Goal: Communication & Community: Answer question/provide support

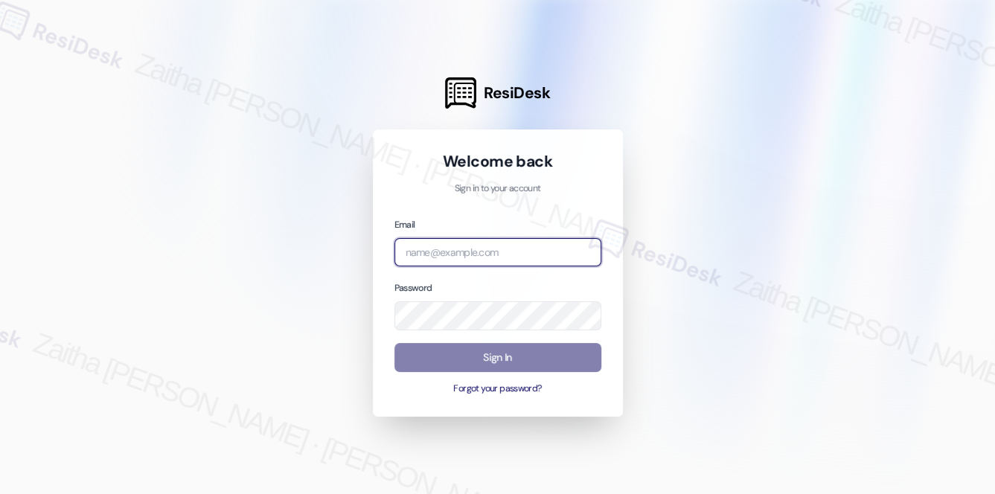
click at [432, 245] on input "email" at bounding box center [497, 252] width 207 height 29
type input "[EMAIL_ADDRESS][PERSON_NAME][DOMAIN_NAME]"
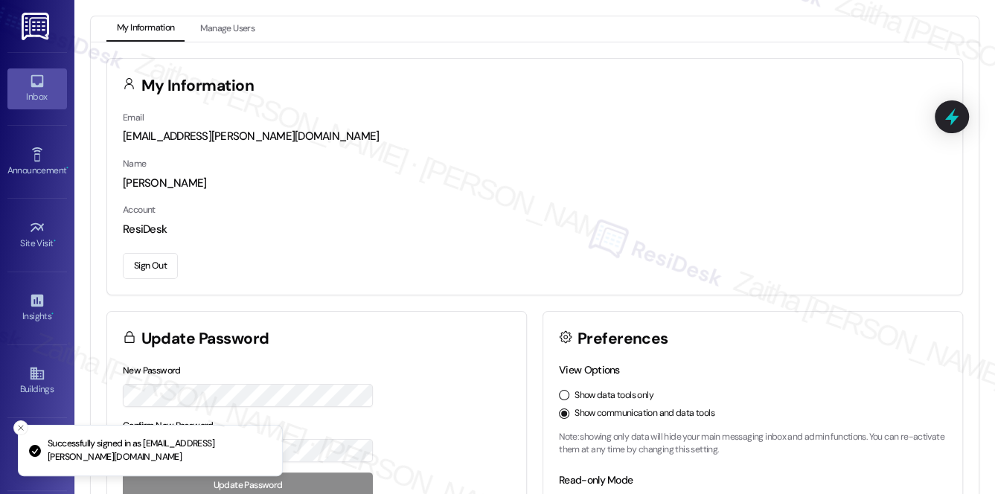
click at [37, 92] on div "Inbox" at bounding box center [37, 96] width 74 height 15
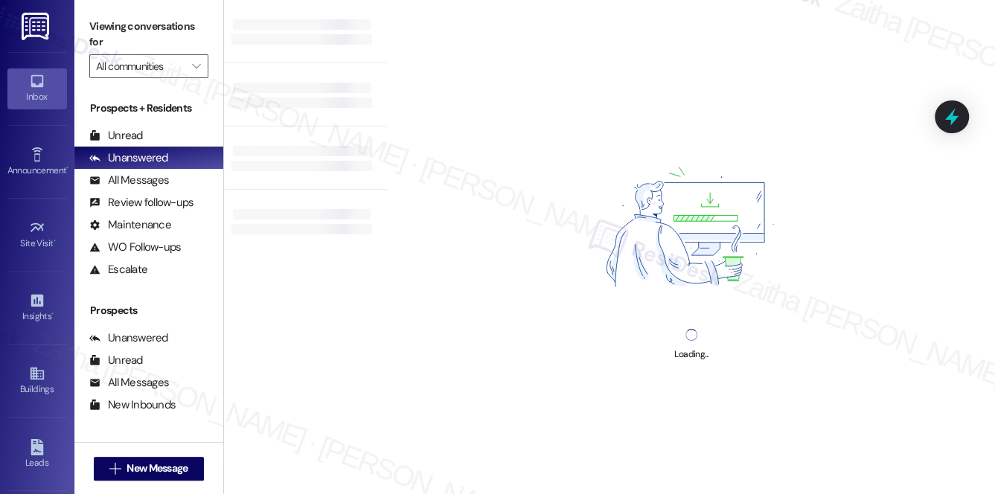
scroll to position [177, 0]
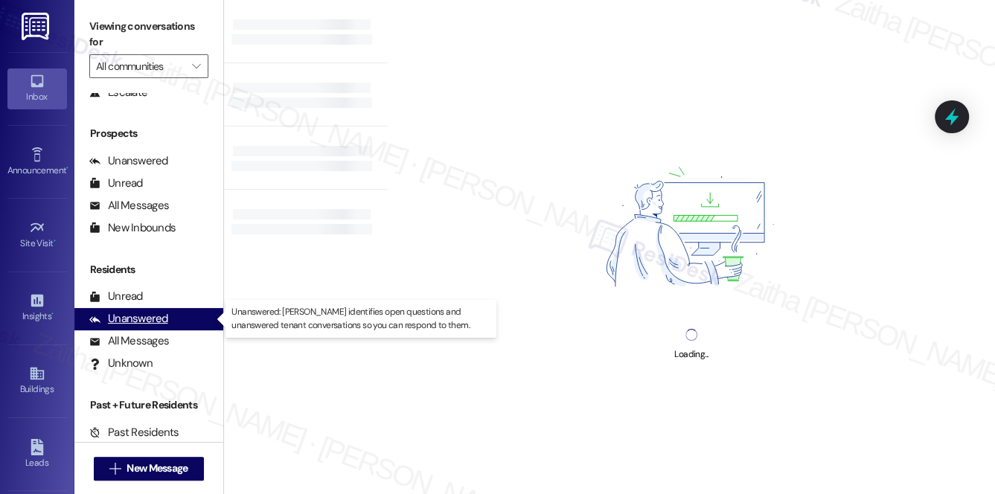
click at [126, 314] on div "Unanswered" at bounding box center [128, 319] width 79 height 16
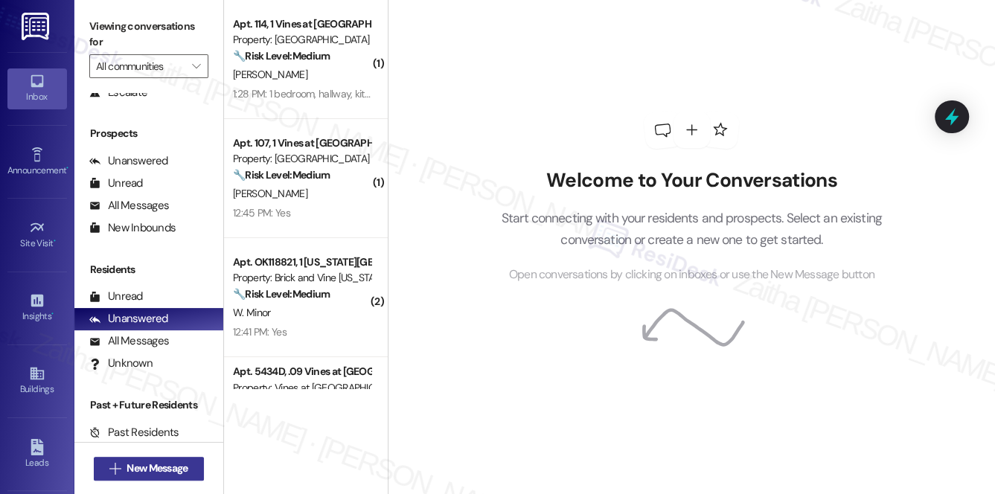
click at [170, 465] on span "New Message" at bounding box center [156, 469] width 61 height 16
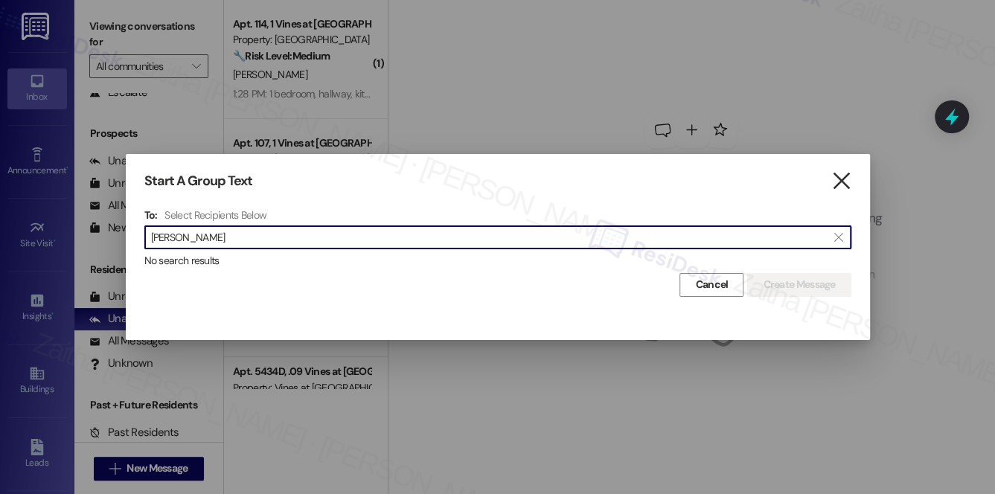
type input "[PERSON_NAME]"
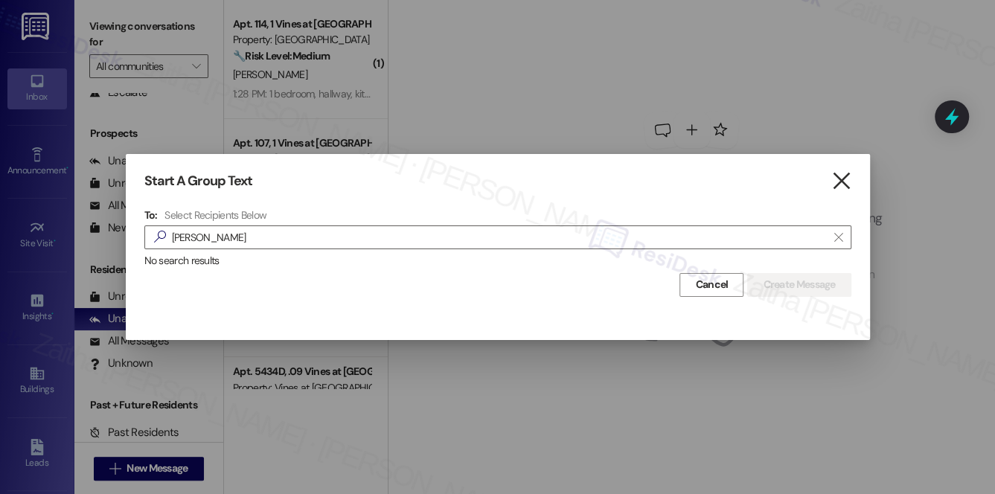
click at [843, 182] on icon "" at bounding box center [841, 181] width 20 height 16
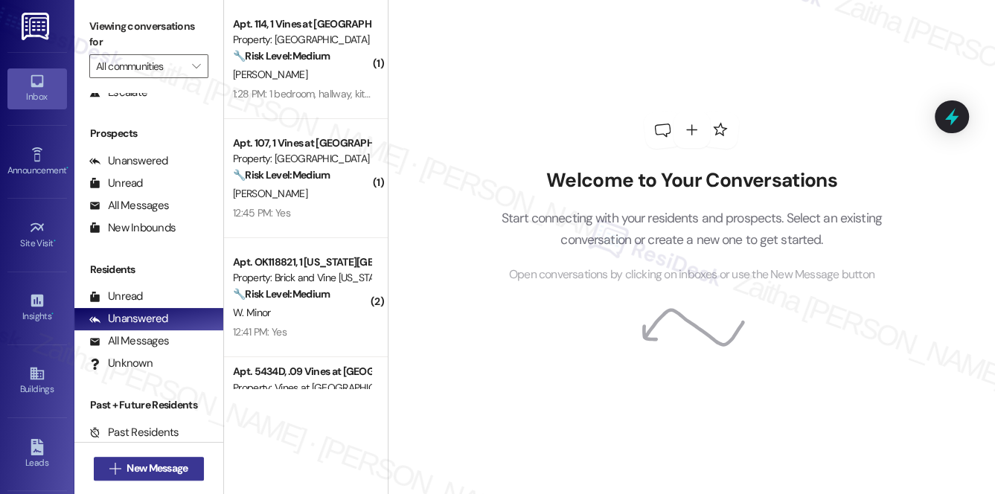
click at [144, 468] on span "New Message" at bounding box center [156, 469] width 61 height 16
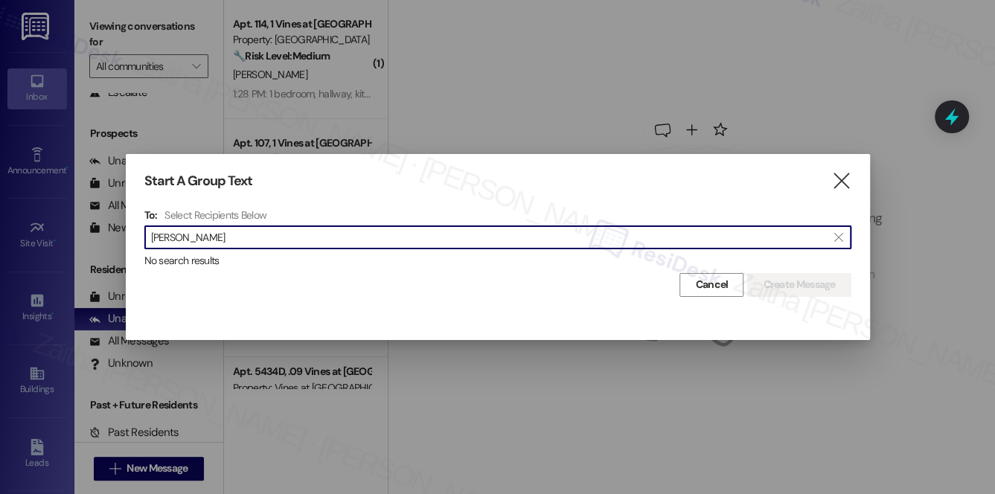
type input "[PERSON_NAME]"
drag, startPoint x: 233, startPoint y: 238, endPoint x: 118, endPoint y: 238, distance: 114.6
click at [118, 238] on div "Start A Group Text  To: Select Recipients Below  [PERSON_NAME]  No search re…" at bounding box center [497, 247] width 995 height 494
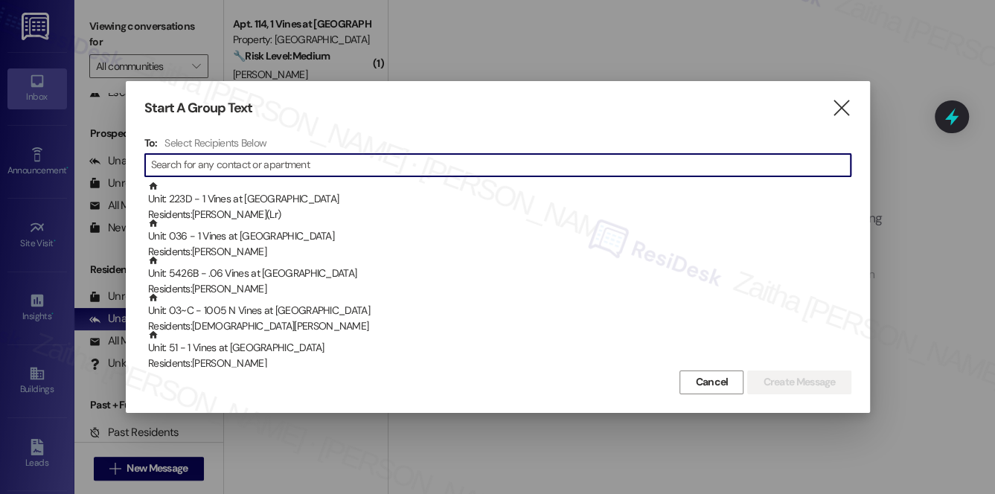
paste input "829 [GEOGRAPHIC_DATA]"
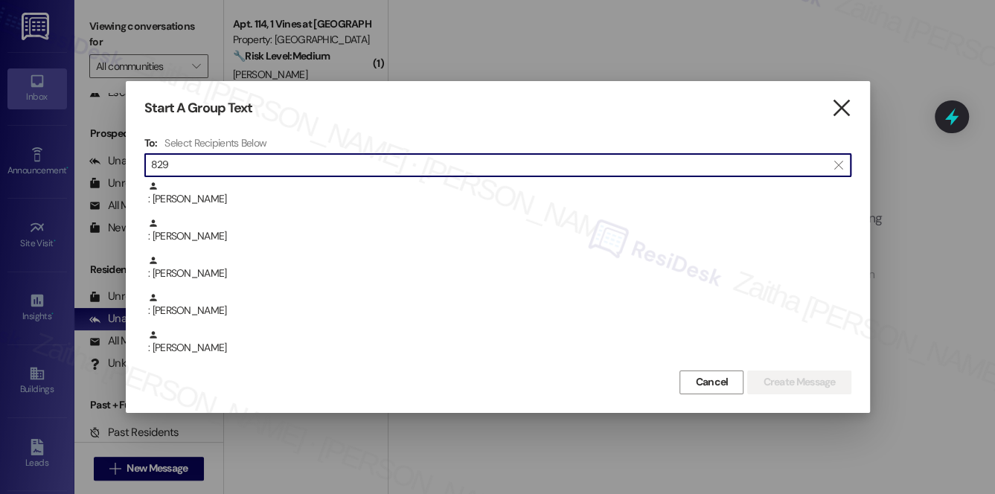
type input "829"
click at [846, 109] on icon "" at bounding box center [841, 108] width 20 height 16
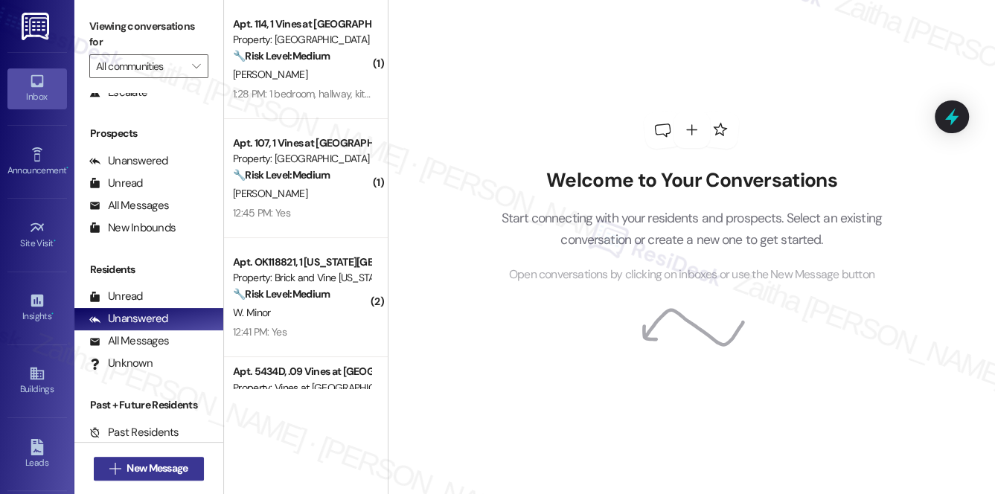
click at [126, 462] on span "New Message" at bounding box center [156, 469] width 61 height 16
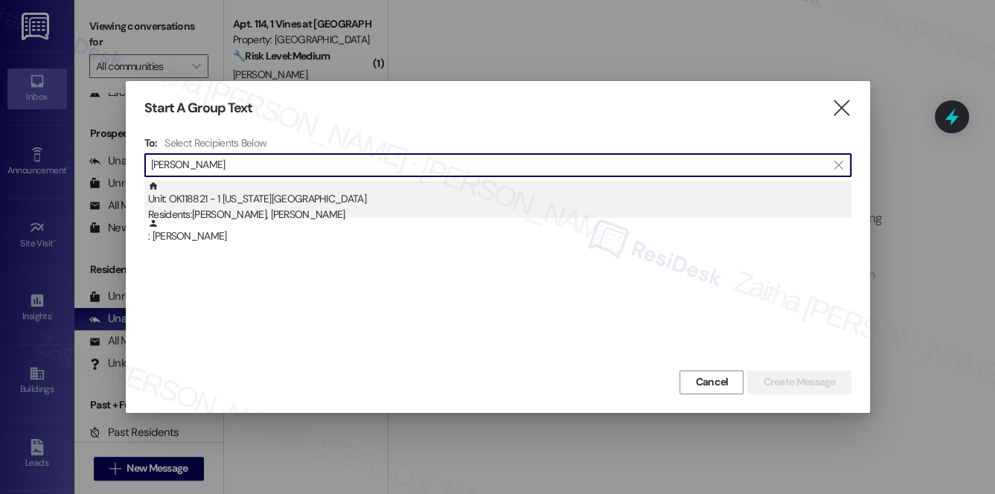
type input "[PERSON_NAME]"
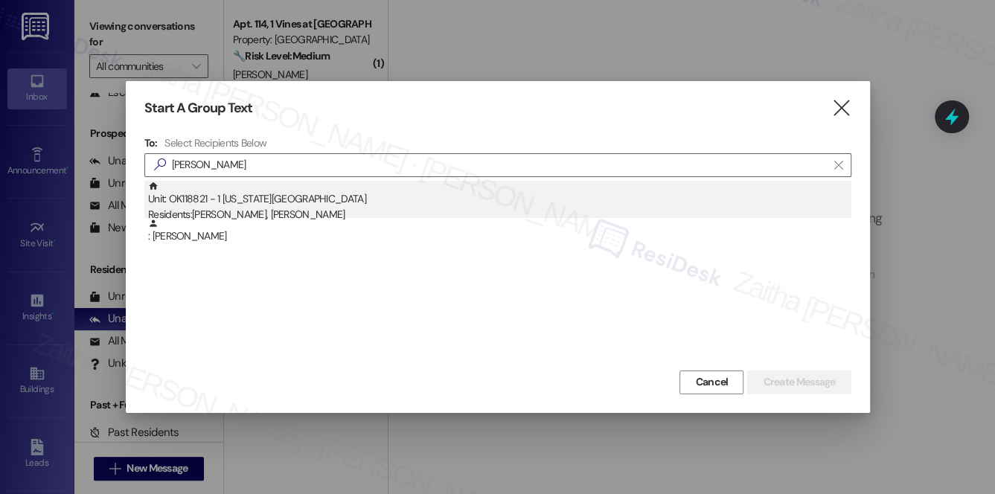
click at [277, 207] on div "Residents: [PERSON_NAME], [PERSON_NAME]" at bounding box center [499, 215] width 703 height 16
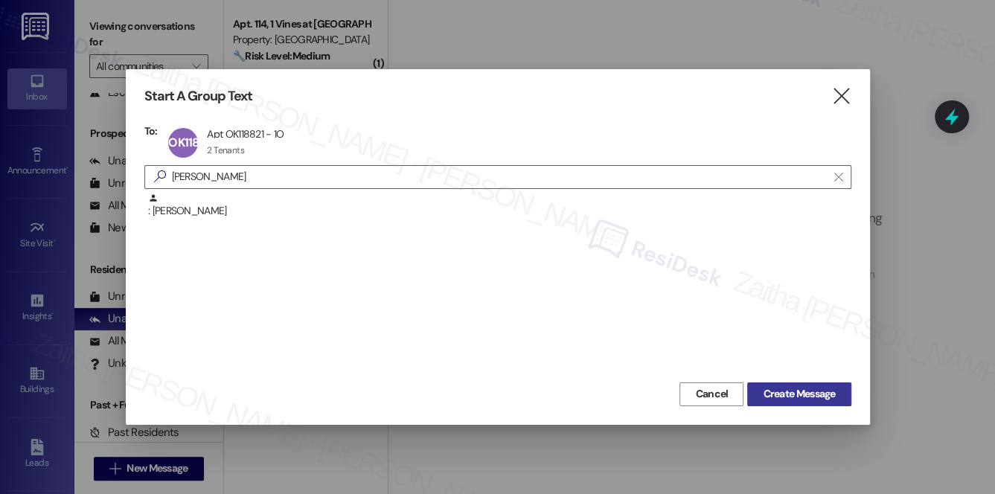
click at [827, 396] on span "Create Message" at bounding box center [799, 394] width 72 height 16
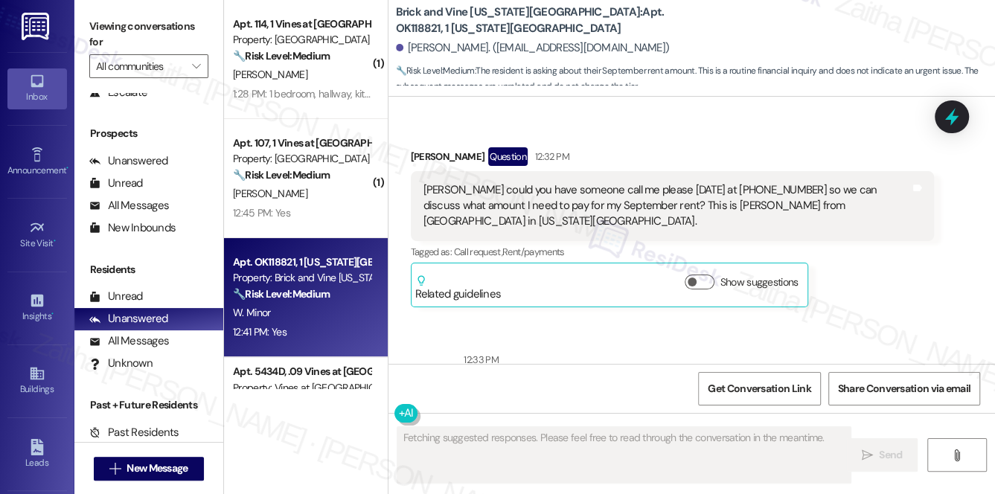
scroll to position [4740, 0]
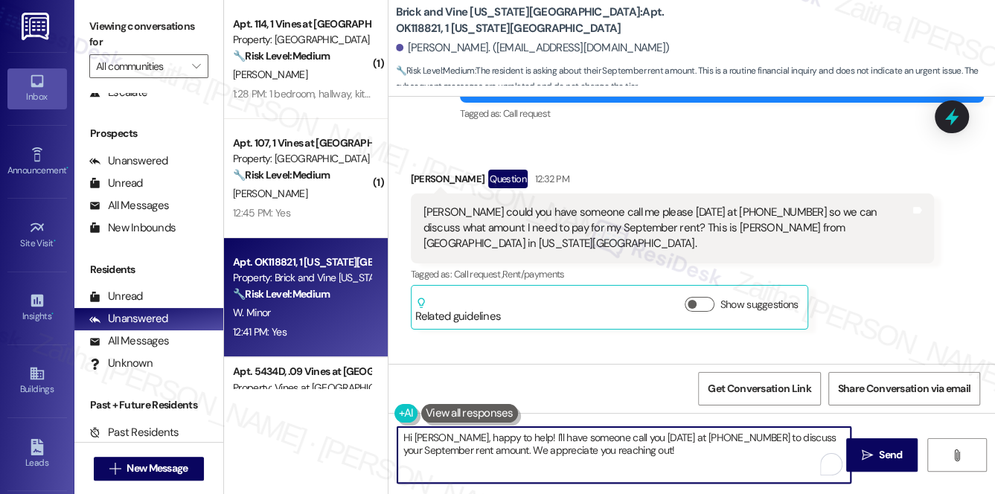
drag, startPoint x: 404, startPoint y: 435, endPoint x: 605, endPoint y: 451, distance: 201.5
click at [605, 451] on textarea "Hi [PERSON_NAME], happy to help! I'll have someone call you [DATE] at [PHONE_NU…" at bounding box center [624, 455] width 454 height 56
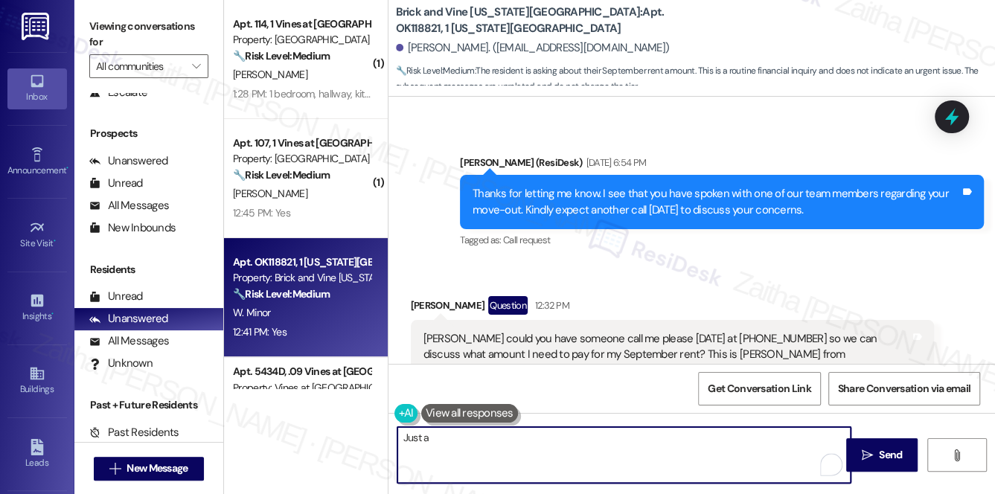
scroll to position [4604, 0]
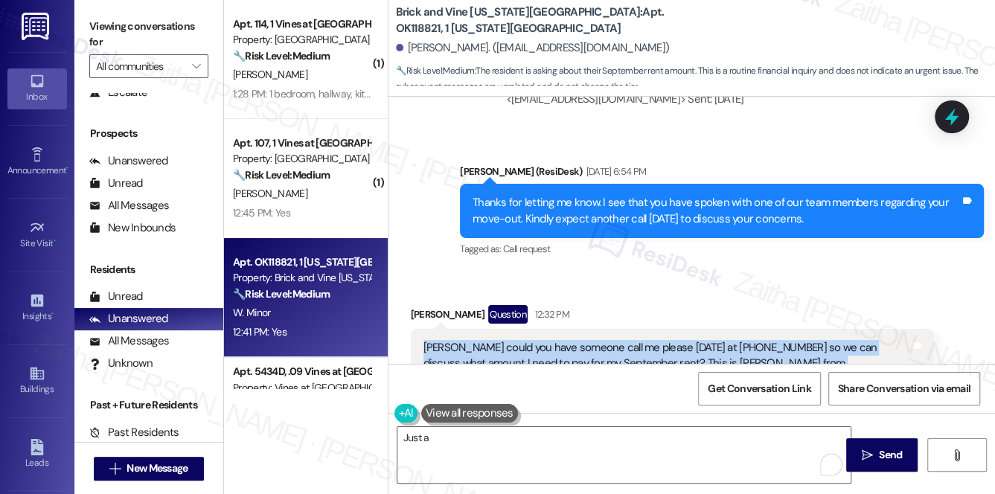
drag, startPoint x: 468, startPoint y: 313, endPoint x: 897, endPoint y: 318, distance: 428.6
click at [897, 329] on div "[PERSON_NAME] could you have someone call me please [DATE] at [PHONE_NUMBER] so…" at bounding box center [673, 364] width 524 height 70
copy div "[PERSON_NAME] could you have someone call me please [DATE] at [PHONE_NUMBER] so…"
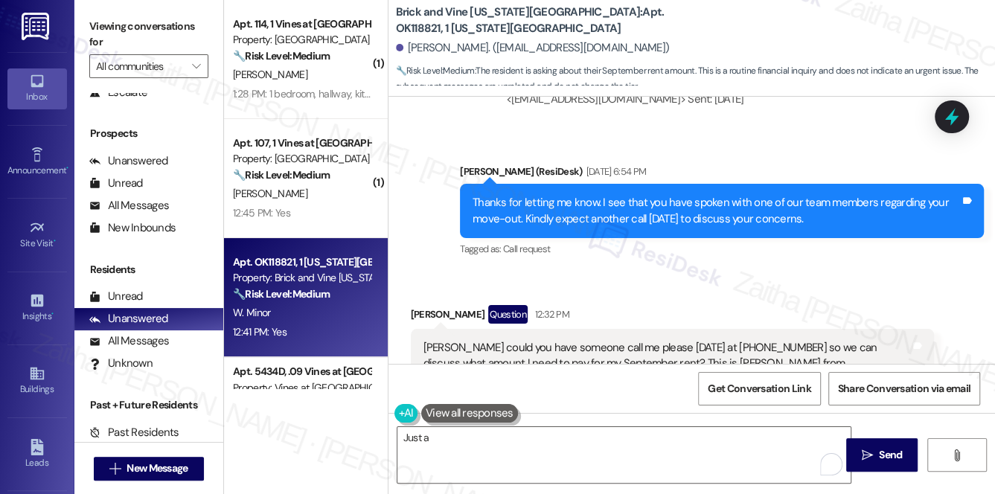
click at [679, 272] on div "Received via SMS [PERSON_NAME] Question 12:32 PM [PERSON_NAME] could you have s…" at bounding box center [691, 374] width 606 height 205
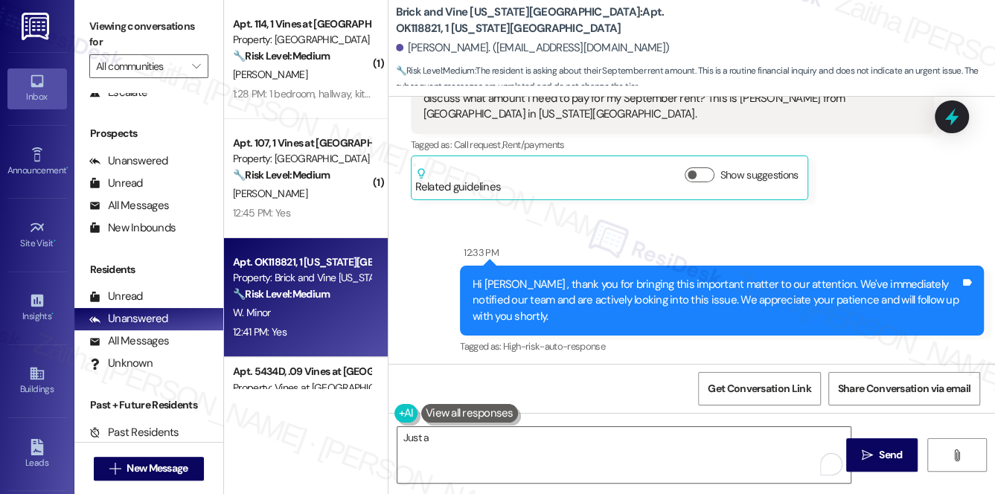
scroll to position [4875, 0]
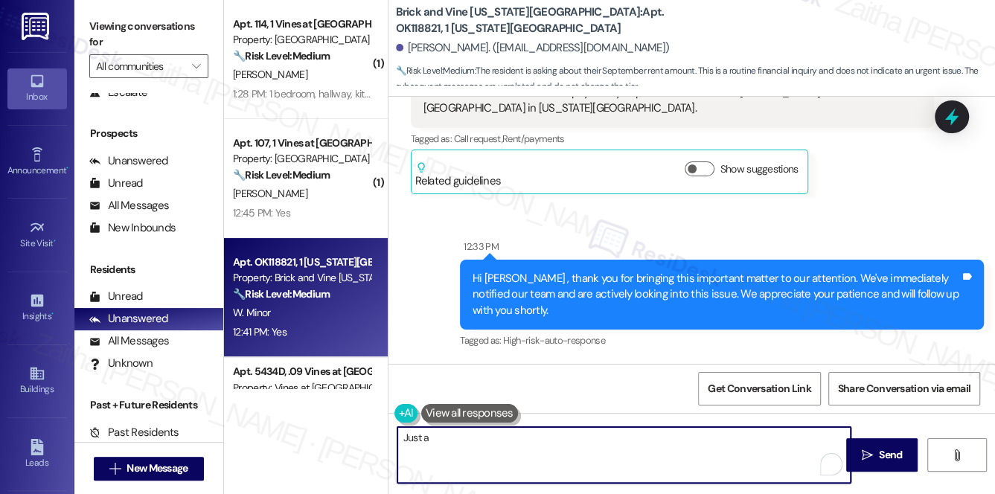
click at [463, 429] on textarea "Just a" at bounding box center [624, 455] width 454 height 56
paste textarea "someone from our team give you a call [DATE] to discuss the amount due for your…"
click at [557, 441] on textarea "Just a quick update: someone from our team give you a call [DATE] to discuss th…" at bounding box center [624, 455] width 454 height 56
click at [563, 438] on textarea "Just a quick update: someone from our team give you a call [DATE] to discuss th…" at bounding box center [624, 455] width 454 height 56
click at [564, 438] on textarea "Just a quick update: someone from our team give you a call [DATE] to discuss th…" at bounding box center [624, 455] width 454 height 56
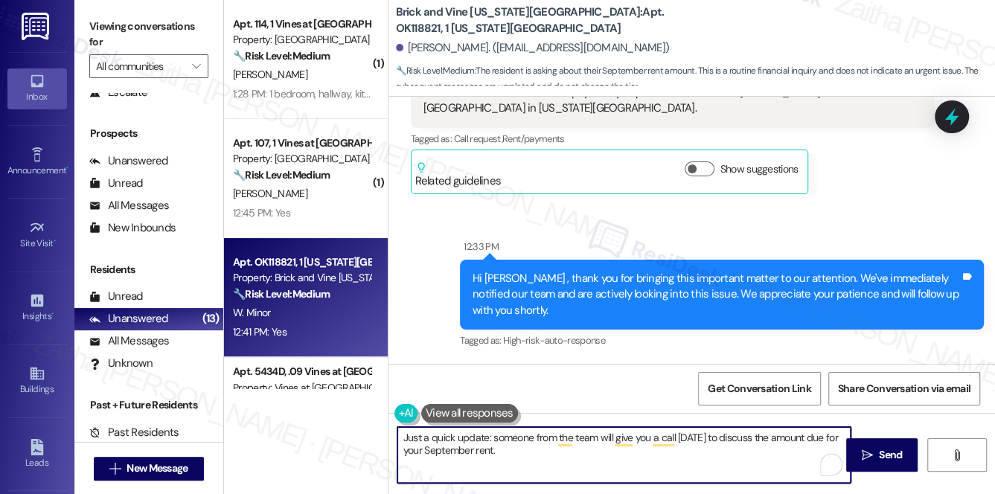
click at [685, 440] on textarea "Just a quick update: someone from the team will give you a call [DATE] to discu…" at bounding box center [624, 455] width 454 height 56
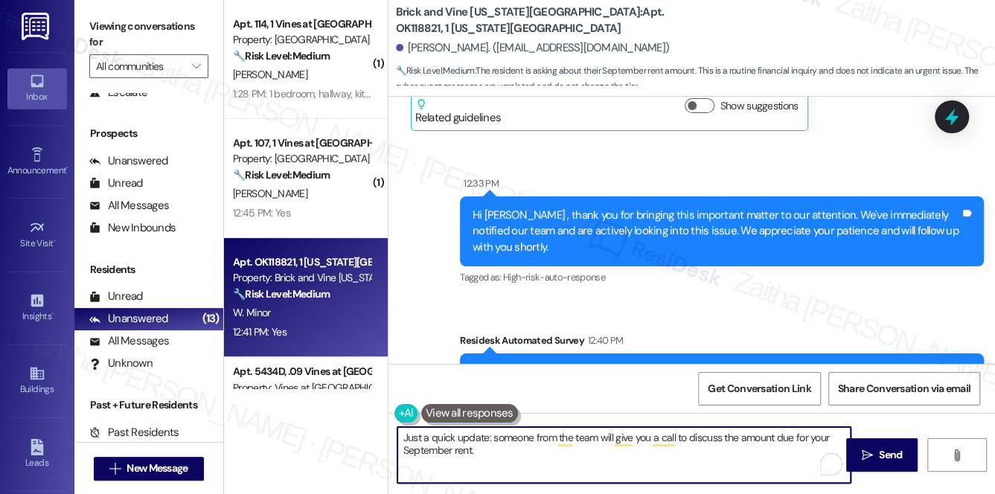
scroll to position [4942, 0]
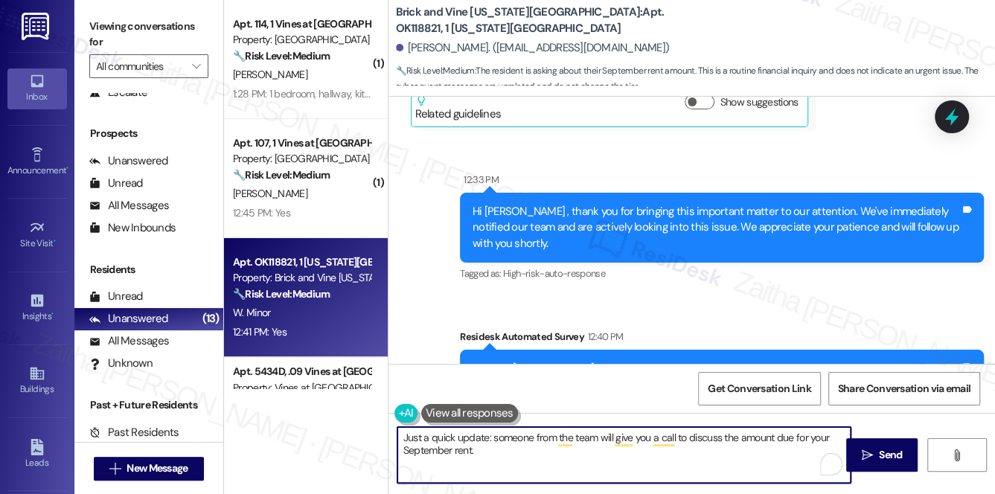
click at [498, 461] on textarea "Just a quick update: someone from the team will give you a call to discuss the …" at bounding box center [624, 455] width 454 height 56
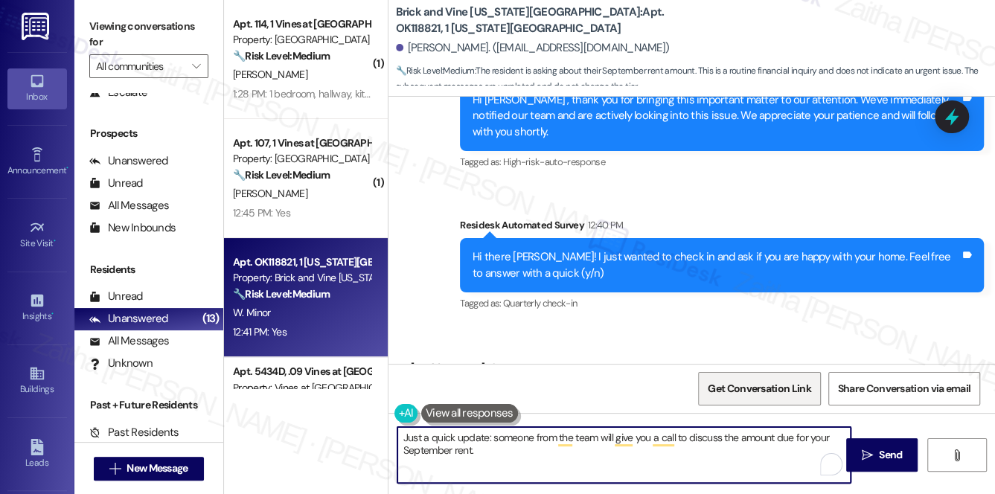
scroll to position [5078, 0]
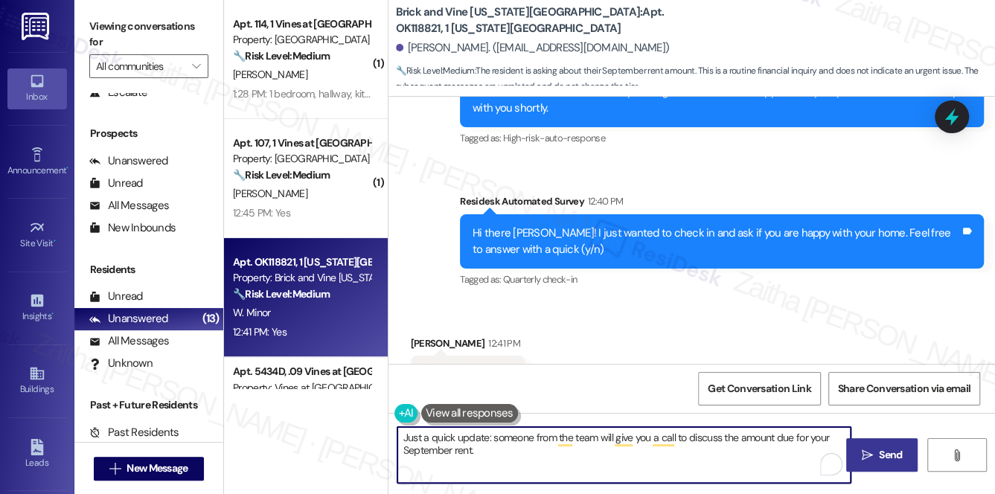
type textarea "Just a quick update: someone from the team will give you a call to discuss the …"
click at [891, 458] on span "Send" at bounding box center [890, 455] width 23 height 16
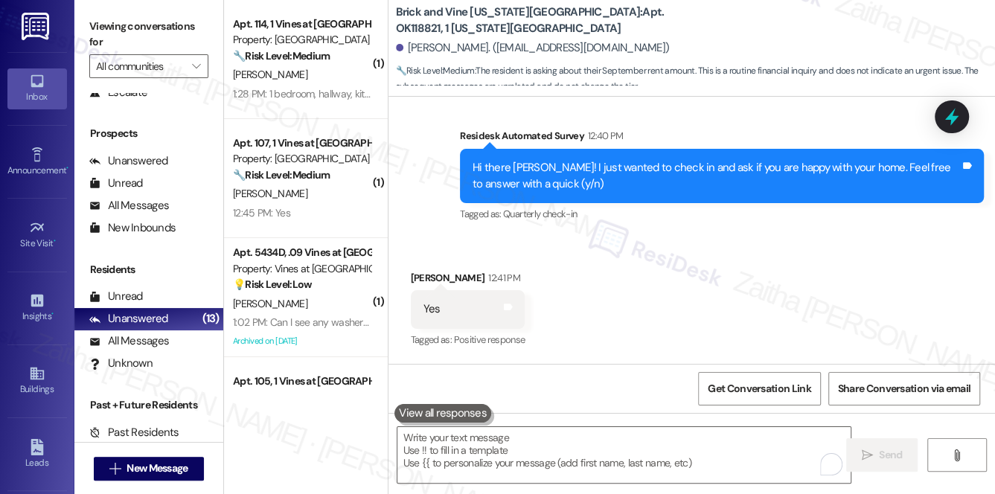
scroll to position [5197, 0]
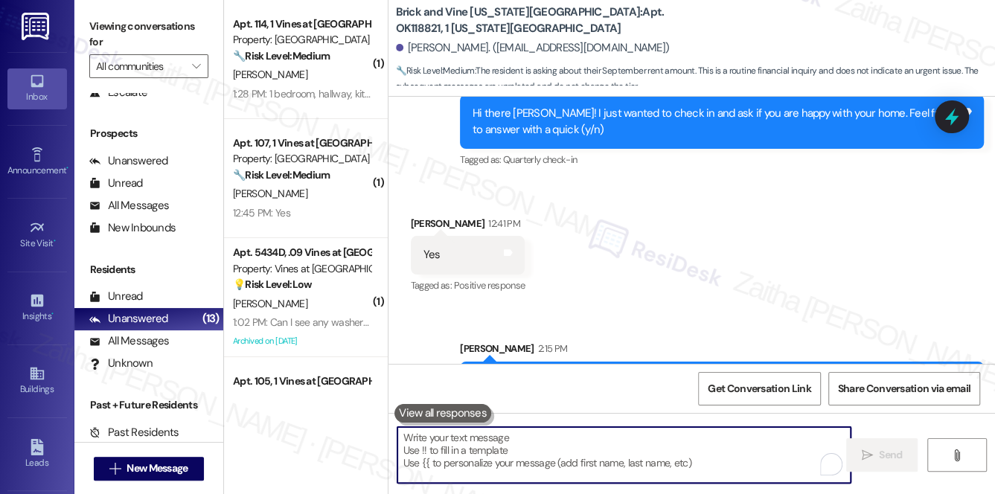
click at [545, 446] on textarea "To enrich screen reader interactions, please activate Accessibility in Grammarl…" at bounding box center [624, 455] width 454 height 56
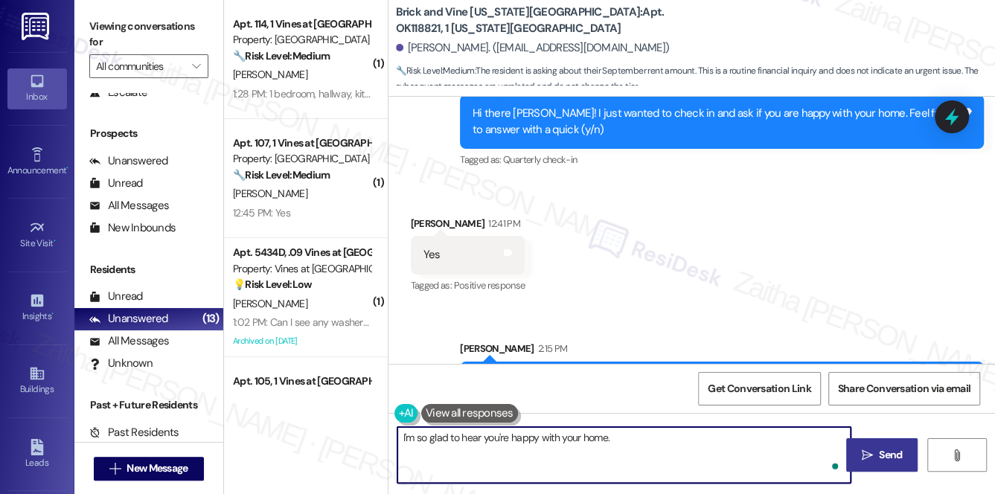
paste textarea "If there's anything we can do to make it even better, please let us know. We're…"
type textarea "I'm so glad to hear you're happy with your home. If there's anything we can do …"
click at [880, 452] on span "Send" at bounding box center [890, 455] width 23 height 16
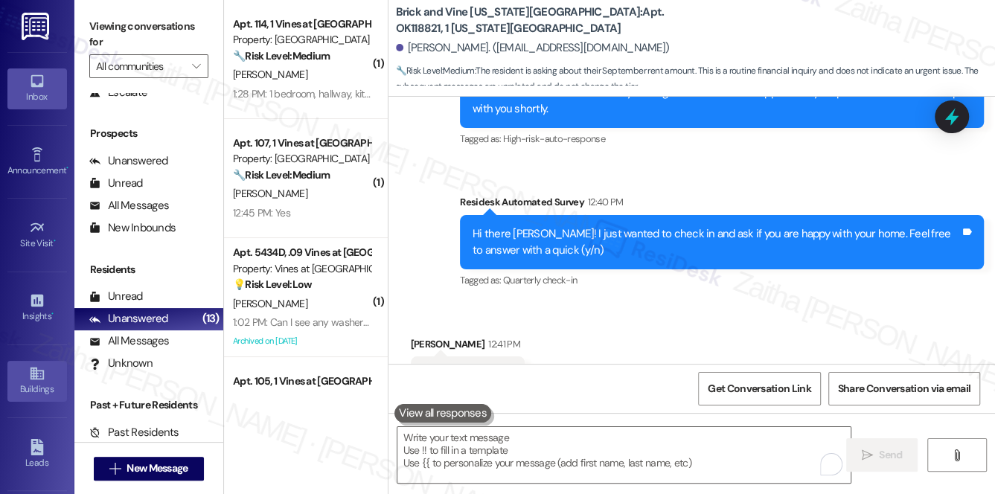
scroll to position [210, 0]
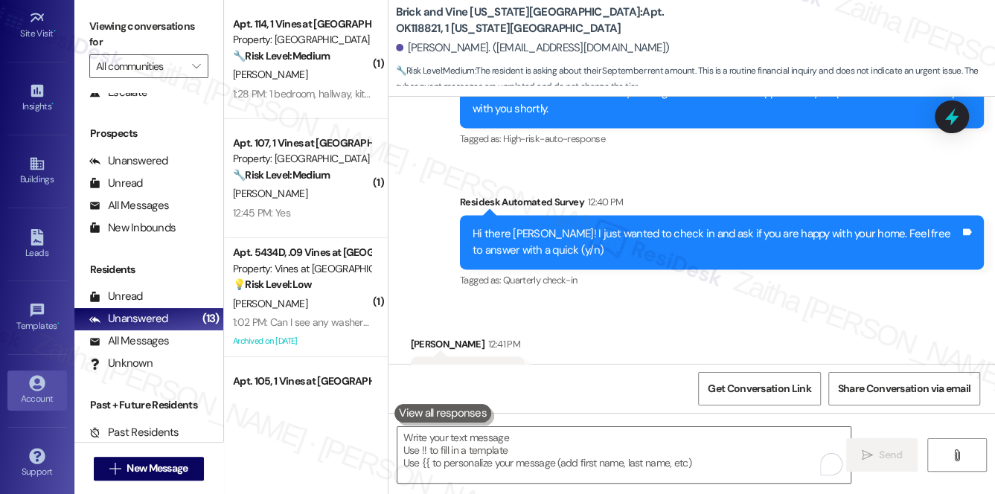
click at [36, 395] on div "Account" at bounding box center [37, 398] width 74 height 15
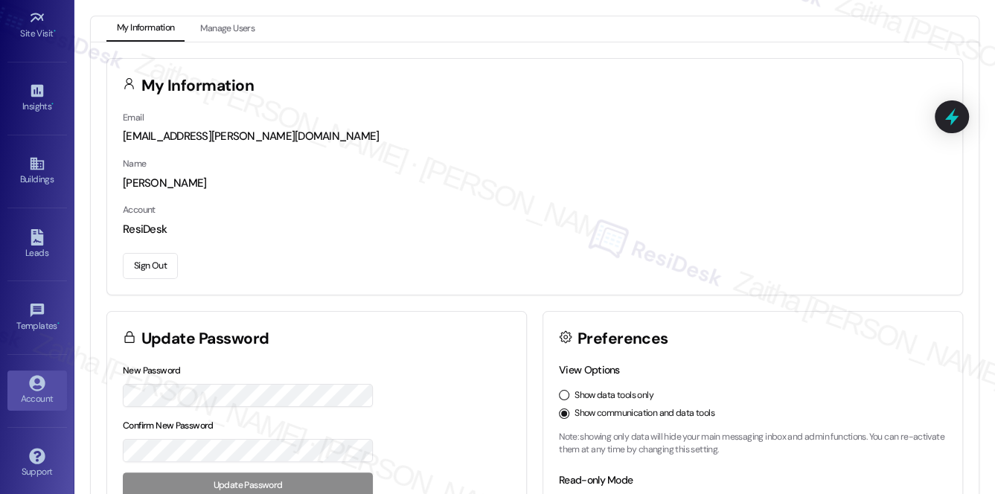
click at [155, 263] on button "Sign Out" at bounding box center [150, 266] width 55 height 26
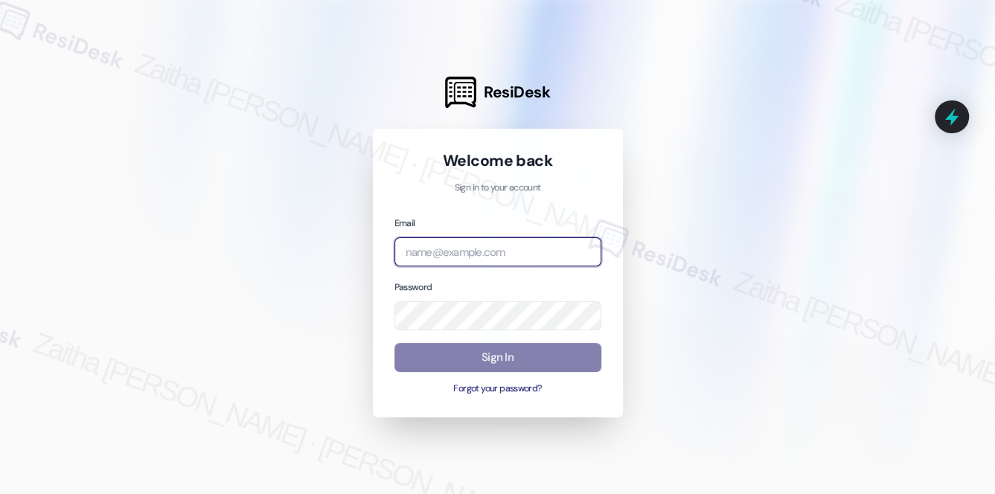
click at [463, 249] on input "email" at bounding box center [497, 251] width 207 height 29
click at [757, 227] on div at bounding box center [497, 247] width 995 height 494
drag, startPoint x: 466, startPoint y: 250, endPoint x: 388, endPoint y: 250, distance: 77.4
click at [388, 250] on div "Welcome back Sign in to your account Email grant Password Sign In Forgot your p…" at bounding box center [498, 273] width 250 height 289
type input "automated-surveys-[MEDICAL_DATA]_formerly_regency-zaitha.mae.[PERSON_NAME]@[MED…"
